Goal: Information Seeking & Learning: Learn about a topic

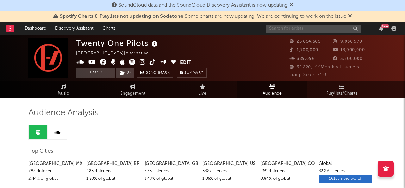
click at [338, 29] on input "text" at bounding box center [313, 29] width 95 height 8
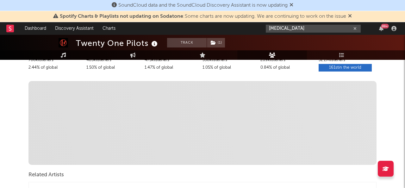
drag, startPoint x: 287, startPoint y: 28, endPoint x: 267, endPoint y: 27, distance: 20.6
click at [267, 27] on input "muse" at bounding box center [313, 29] width 95 height 8
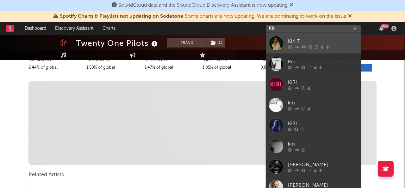
type input "Kiri"
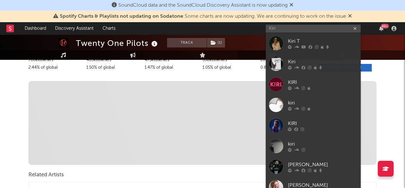
click at [292, 41] on div "Kiri T" at bounding box center [323, 41] width 70 height 8
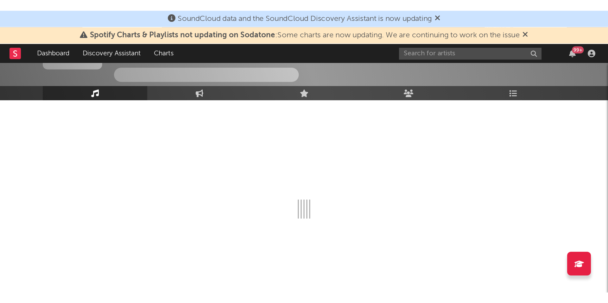
scroll to position [41, 0]
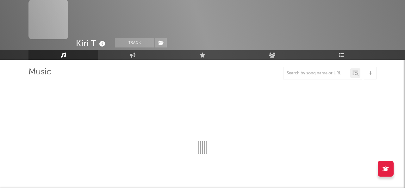
select select "6m"
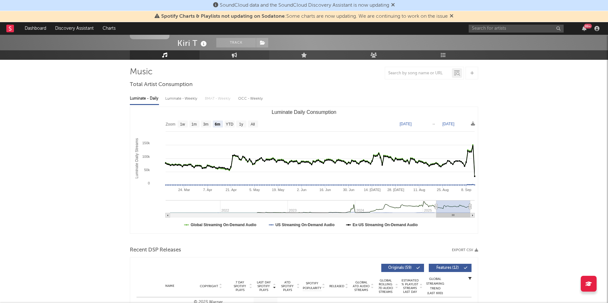
scroll to position [0, 0]
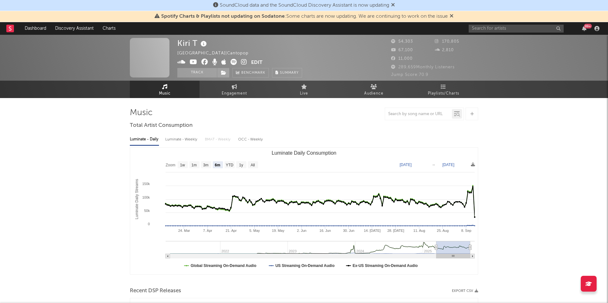
click at [145, 56] on span at bounding box center [150, 58] width 40 height 40
click at [259, 61] on button "Edit" at bounding box center [256, 63] width 11 height 8
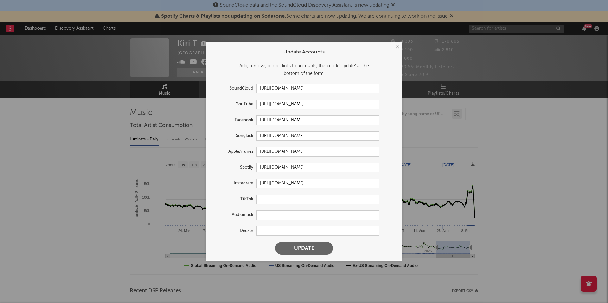
click at [165, 57] on div "× Update Accounts Add, remove, or edit links to accounts, then click 'Update' a…" at bounding box center [304, 151] width 608 height 303
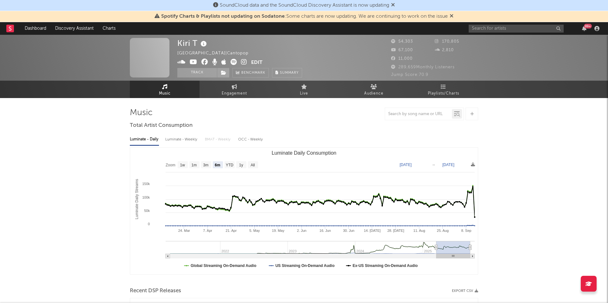
drag, startPoint x: 372, startPoint y: 53, endPoint x: 367, endPoint y: 54, distance: 5.7
click at [372, 53] on div "Kiri T Hong Kong | Cantopop Edit Track Benchmark Summary" at bounding box center [280, 58] width 206 height 40
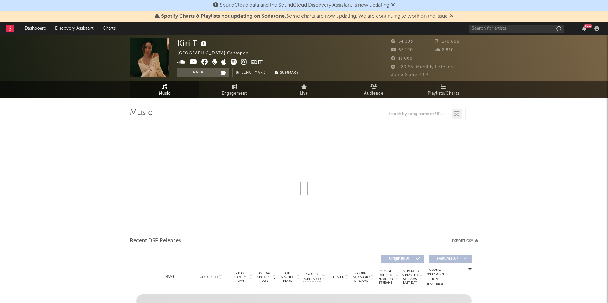
scroll to position [1, 0]
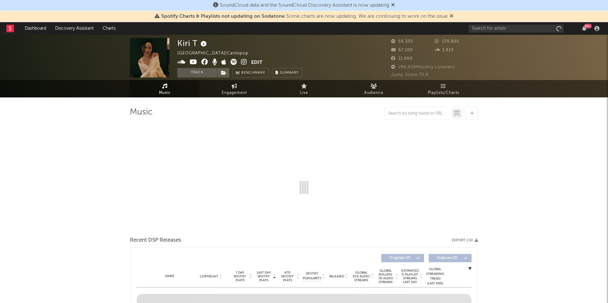
click at [157, 49] on span at bounding box center [150, 57] width 40 height 40
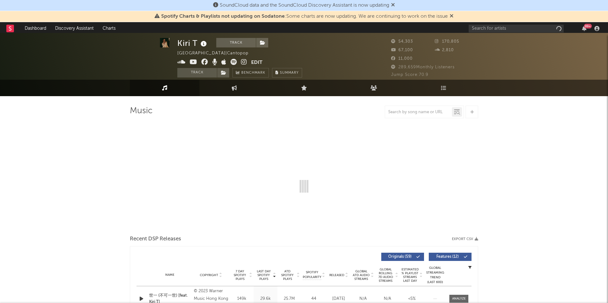
click at [156, 50] on span at bounding box center [150, 56] width 40 height 40
select select "6m"
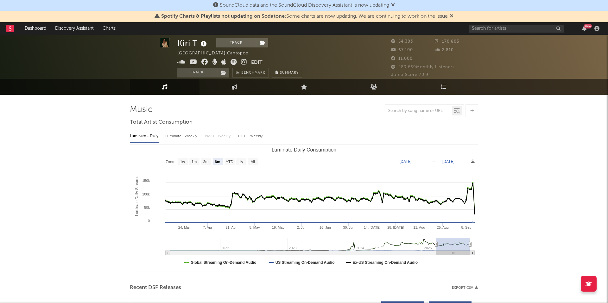
click at [164, 42] on img at bounding box center [165, 43] width 10 height 10
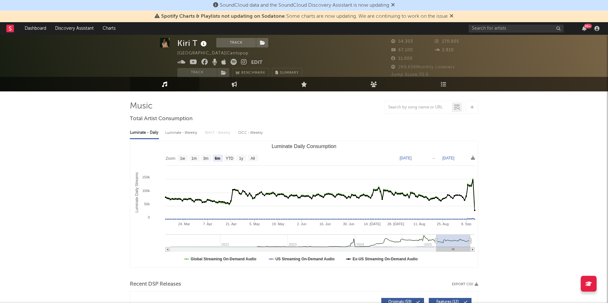
click at [164, 42] on img at bounding box center [165, 43] width 10 height 10
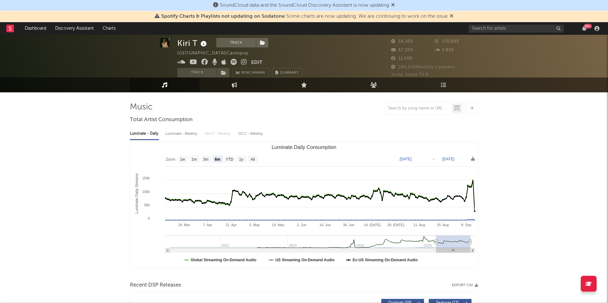
scroll to position [8, 0]
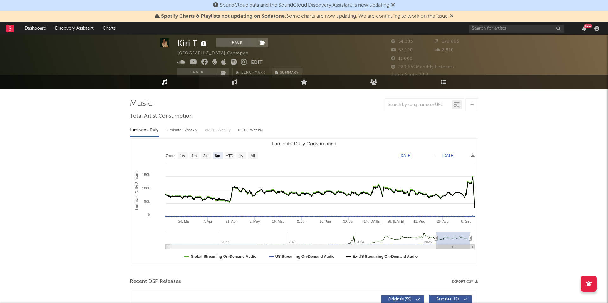
click at [284, 71] on span "Summary" at bounding box center [289, 72] width 19 height 3
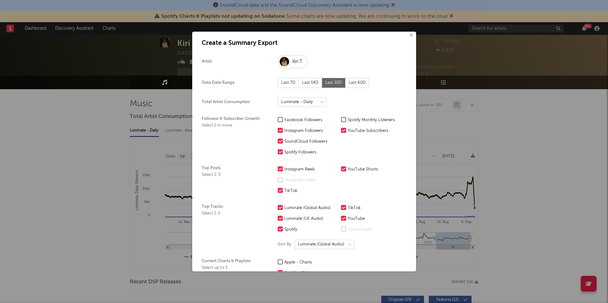
click at [285, 62] on div at bounding box center [285, 62] width 10 height 10
click at [285, 62] on div at bounding box center [285, 60] width 10 height 10
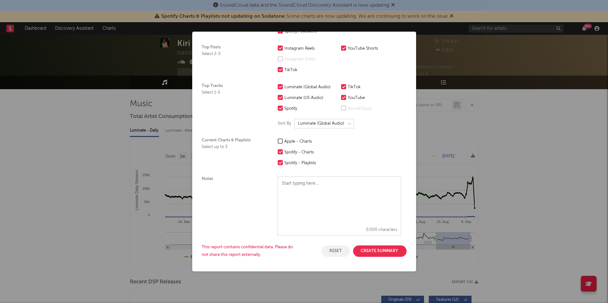
scroll to position [0, 0]
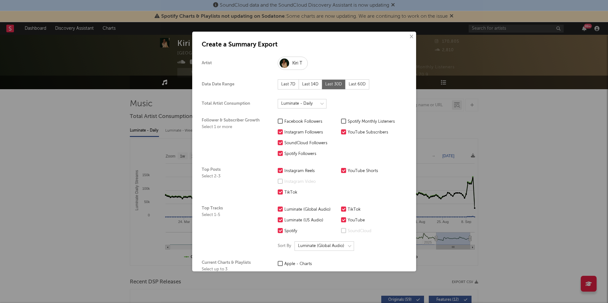
click at [408, 37] on button "×" at bounding box center [411, 36] width 7 height 7
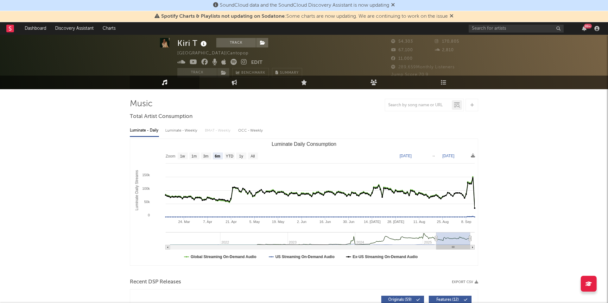
click at [185, 45] on div "Kiri T" at bounding box center [192, 43] width 31 height 10
click at [225, 42] on button "Track" at bounding box center [236, 43] width 40 height 10
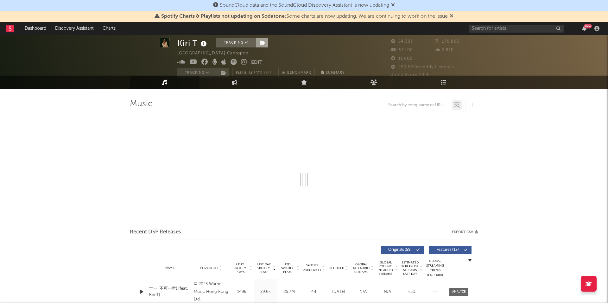
click at [262, 42] on icon at bounding box center [262, 43] width 5 height 4
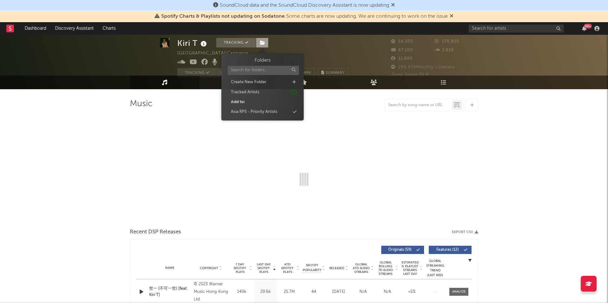
select select "6m"
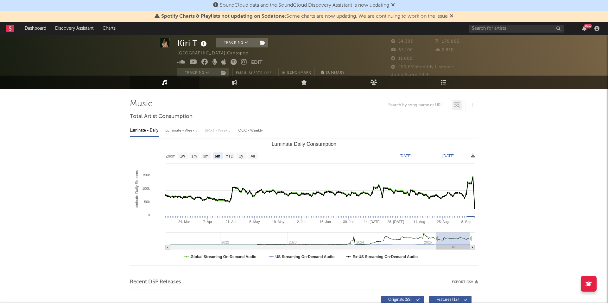
click at [189, 43] on div "Kiri T" at bounding box center [192, 43] width 31 height 10
click at [165, 43] on img at bounding box center [165, 43] width 10 height 10
click at [184, 53] on div "[GEOGRAPHIC_DATA] | Cantopop" at bounding box center [216, 54] width 79 height 8
click at [497, 31] on input "text" at bounding box center [516, 29] width 95 height 8
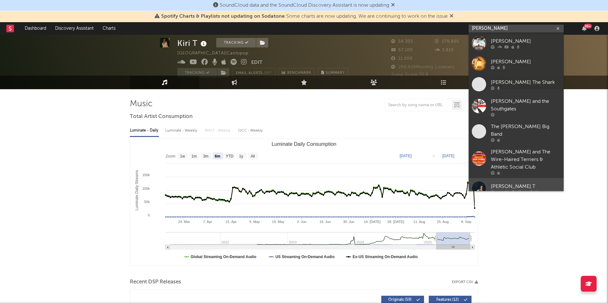
type input "[PERSON_NAME]"
click at [510, 183] on div "[PERSON_NAME].T" at bounding box center [526, 187] width 70 height 8
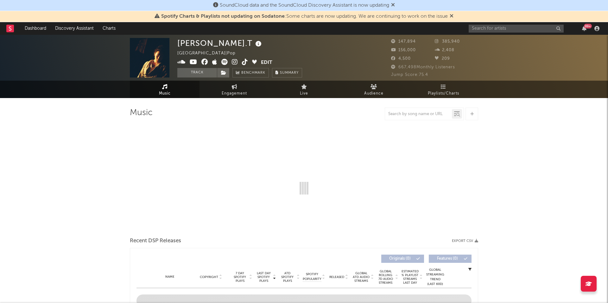
select select "6m"
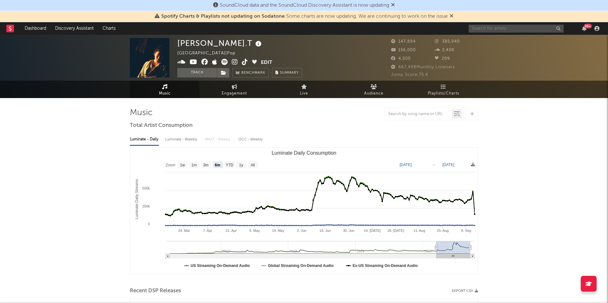
click at [489, 28] on input "text" at bounding box center [516, 29] width 95 height 8
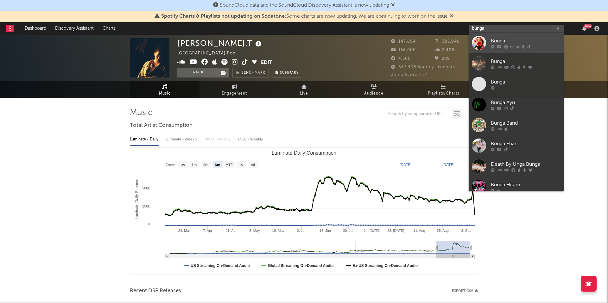
type input "bunga"
click at [525, 40] on div "Bunga" at bounding box center [526, 40] width 70 height 8
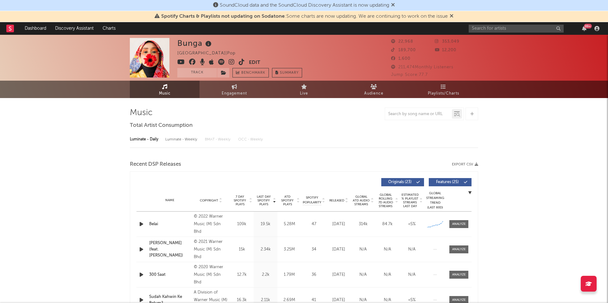
select select "6m"
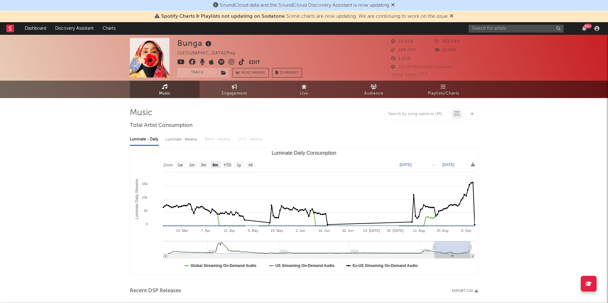
click at [149, 59] on img at bounding box center [150, 58] width 40 height 40
click at [150, 55] on img at bounding box center [150, 58] width 40 height 40
drag, startPoint x: 155, startPoint y: 61, endPoint x: 162, endPoint y: 61, distance: 6.7
click at [155, 61] on img at bounding box center [150, 58] width 40 height 40
click at [254, 63] on button "Edit" at bounding box center [254, 63] width 11 height 8
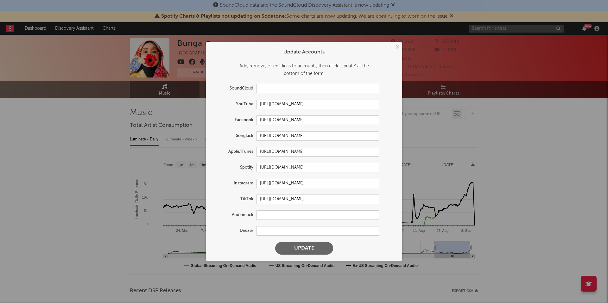
click at [398, 46] on button "×" at bounding box center [397, 47] width 7 height 7
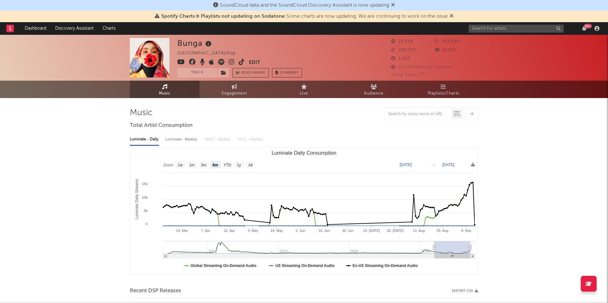
click at [145, 58] on img at bounding box center [150, 58] width 40 height 40
click at [208, 42] on icon at bounding box center [208, 44] width 9 height 9
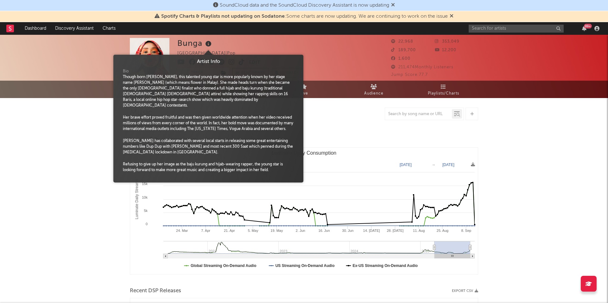
click at [333, 43] on div "Bunga [GEOGRAPHIC_DATA] | Pop Edit Track Benchmark Summary" at bounding box center [280, 58] width 206 height 40
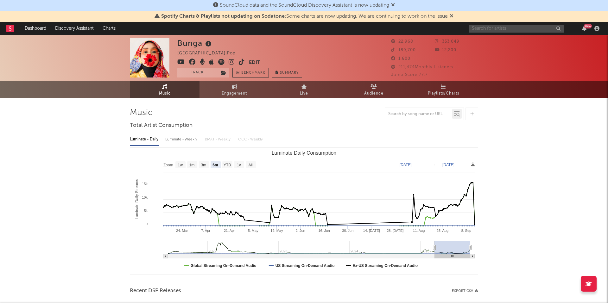
click at [492, 30] on input "text" at bounding box center [516, 29] width 95 height 8
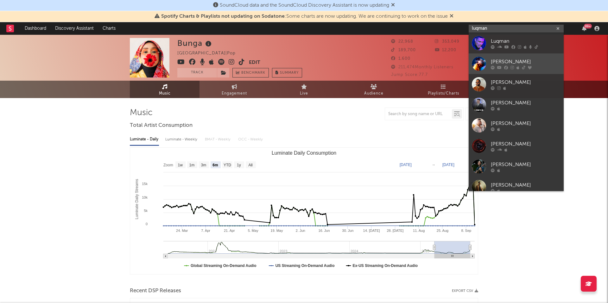
type input "luqman"
click at [492, 61] on div "[PERSON_NAME]" at bounding box center [526, 62] width 70 height 8
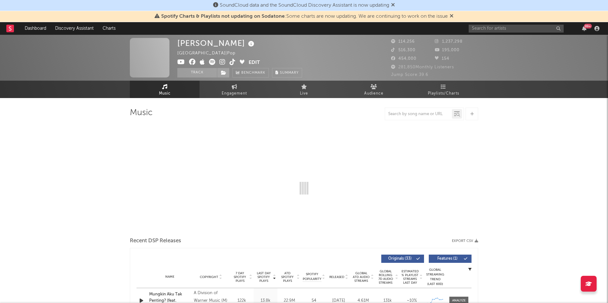
select select "6m"
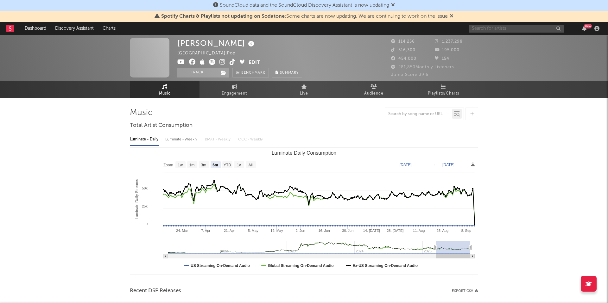
click at [500, 29] on input "text" at bounding box center [516, 29] width 95 height 8
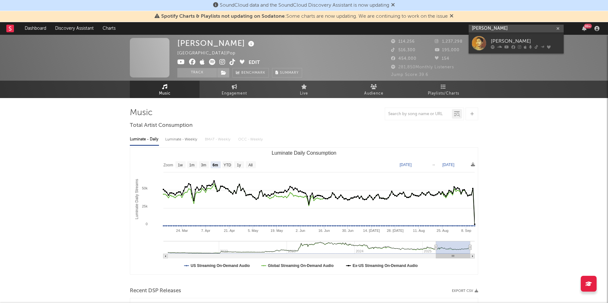
type input "[PERSON_NAME]"
click at [499, 38] on div "[PERSON_NAME]" at bounding box center [526, 41] width 70 height 8
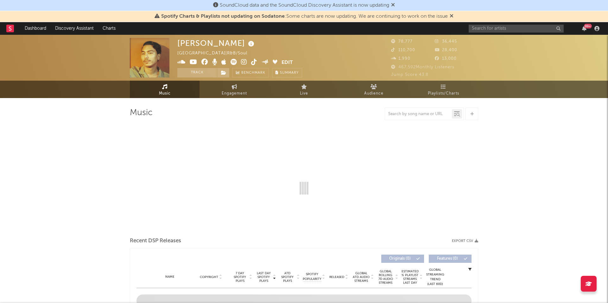
select select "6m"
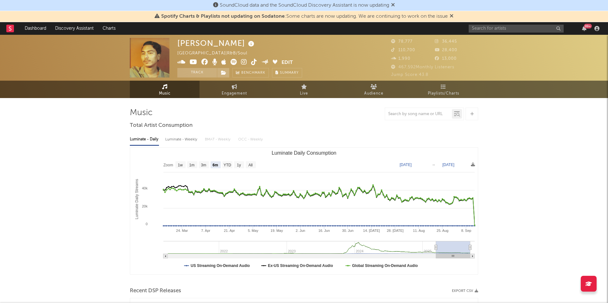
scroll to position [1, 0]
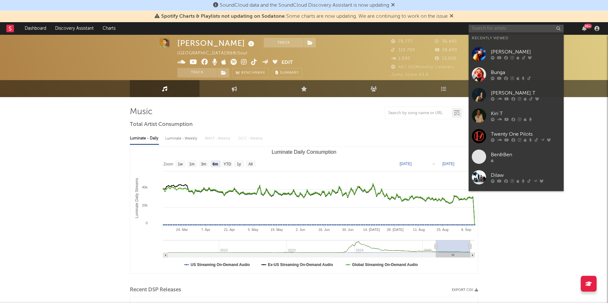
click at [486, 28] on input "text" at bounding box center [516, 29] width 95 height 8
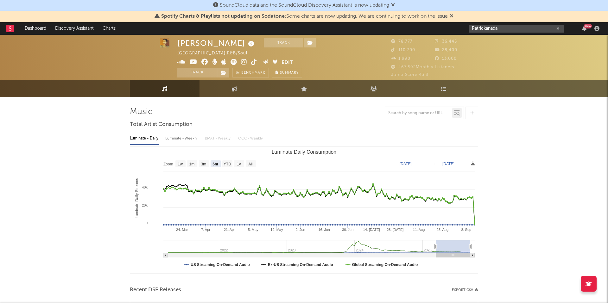
type input "Patrickanada"
click at [507, 29] on input "Patrickanada" at bounding box center [516, 29] width 95 height 8
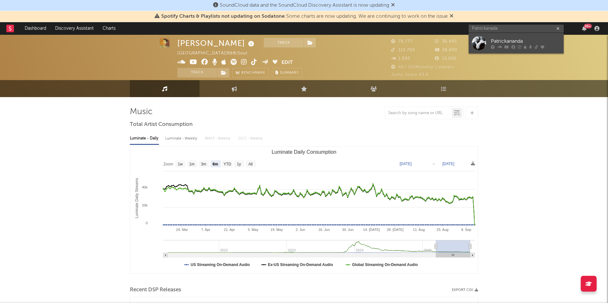
click at [504, 42] on div "Patrickananda" at bounding box center [526, 41] width 70 height 8
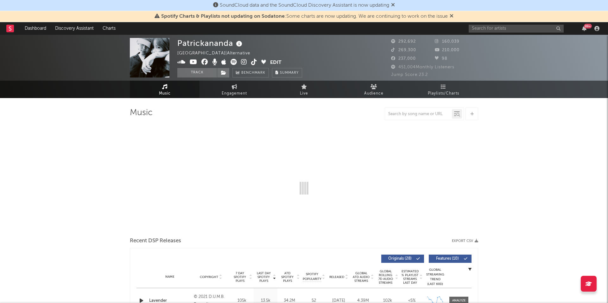
select select "6m"
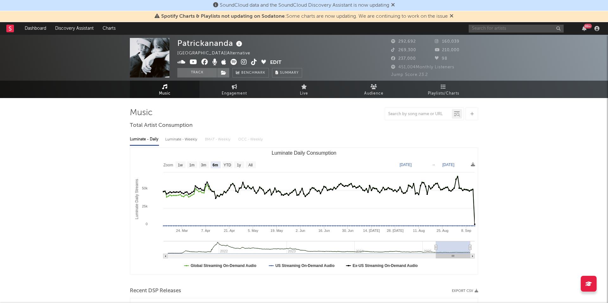
click at [510, 29] on input "text" at bounding box center [516, 29] width 95 height 8
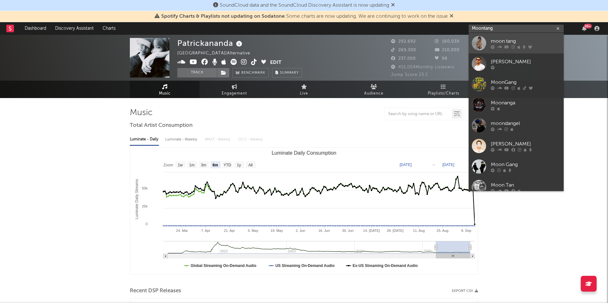
type input "Moontang"
click at [500, 40] on div "moon tang" at bounding box center [526, 41] width 70 height 8
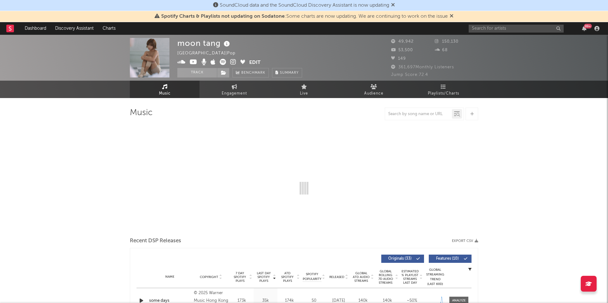
select select "6m"
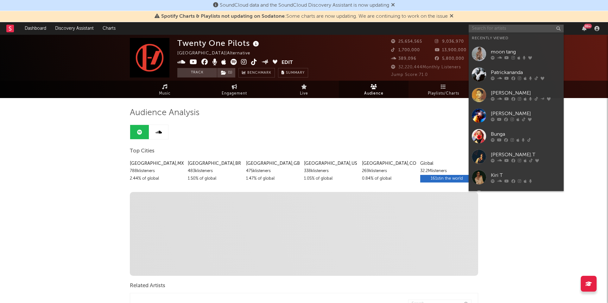
click at [491, 29] on input "text" at bounding box center [516, 29] width 95 height 8
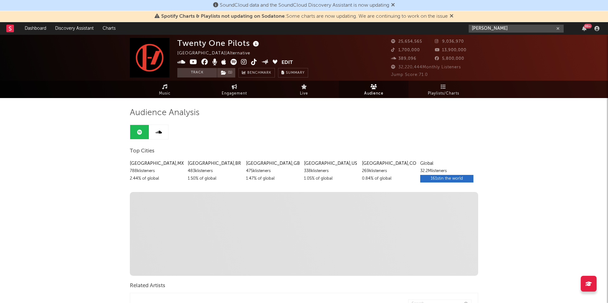
drag, startPoint x: 492, startPoint y: 29, endPoint x: 460, endPoint y: 28, distance: 32.3
click at [460, 28] on nav "Dashboard Discovery Assistant Charts [PERSON_NAME] 99 +" at bounding box center [304, 28] width 608 height 13
paste input "[PERSON_NAME]"
drag, startPoint x: 484, startPoint y: 28, endPoint x: 524, endPoint y: 27, distance: 39.6
click at [524, 27] on input "Hsiao Huang Chi" at bounding box center [516, 29] width 95 height 8
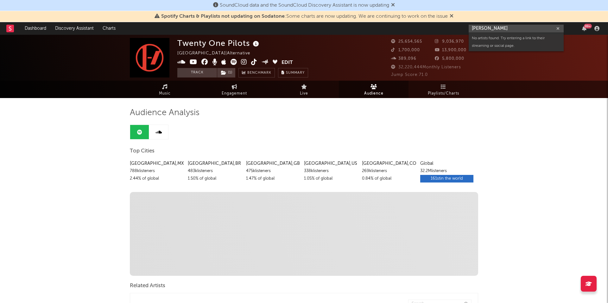
drag, startPoint x: 509, startPoint y: 28, endPoint x: 484, endPoint y: 28, distance: 24.4
click at [484, 29] on input "Hsiao Huang Chi" at bounding box center [516, 29] width 95 height 8
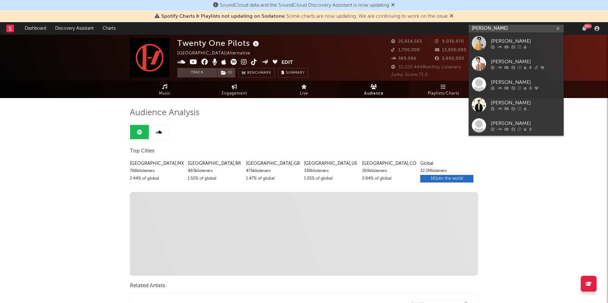
type input "Hsiao Ricky"
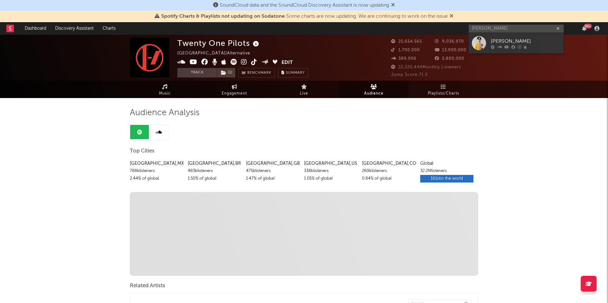
click at [511, 39] on div "Ricky Hsiao" at bounding box center [526, 41] width 70 height 8
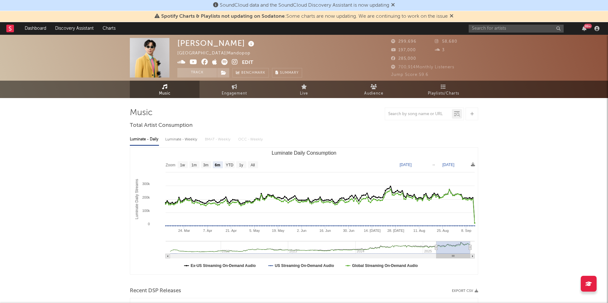
select select "6m"
click at [487, 28] on input "text" at bounding box center [516, 29] width 95 height 8
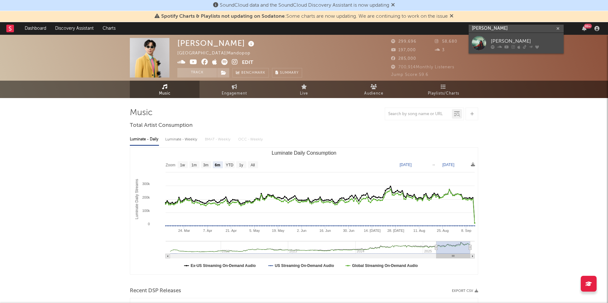
type input "Olivia Marsh"
click at [493, 40] on div "Olivia Marsh" at bounding box center [526, 41] width 70 height 8
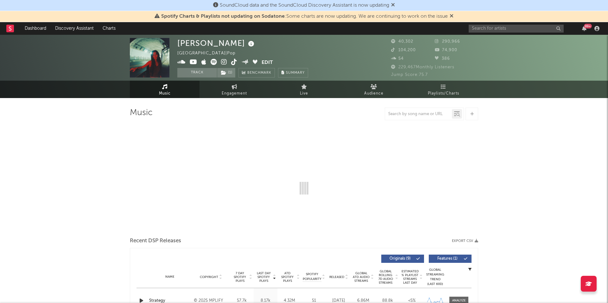
select select "6m"
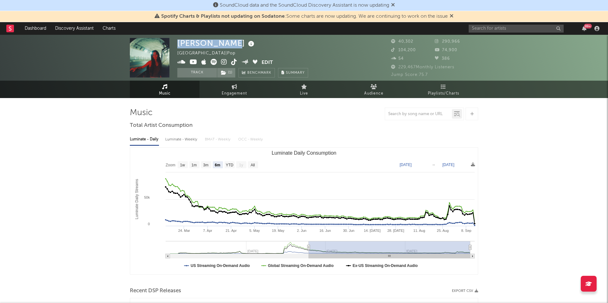
drag, startPoint x: 223, startPoint y: 44, endPoint x: 176, endPoint y: 43, distance: 46.3
click at [176, 43] on div "Olivia Marsh South Korea | Pop Edit Track ( 1 ) Benchmark Summary 40,302 290,96…" at bounding box center [304, 58] width 608 height 46
